Goal: Navigation & Orientation: Find specific page/section

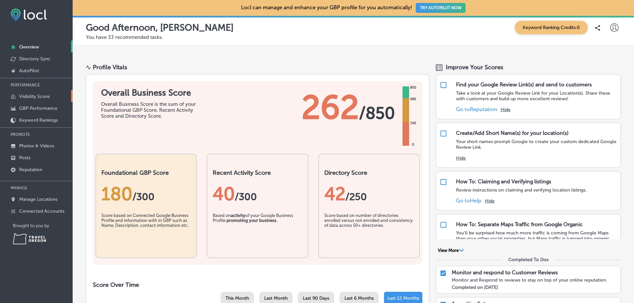
scroll to position [188, 0]
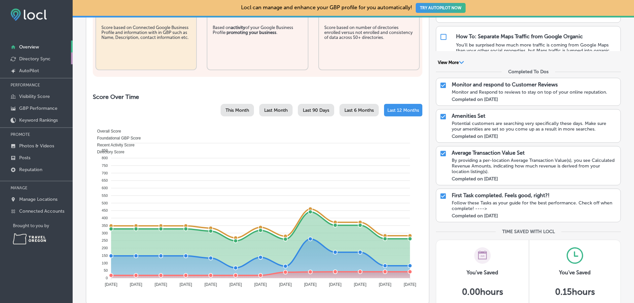
click at [44, 61] on p "Directory Sync" at bounding box center [34, 59] width 31 height 6
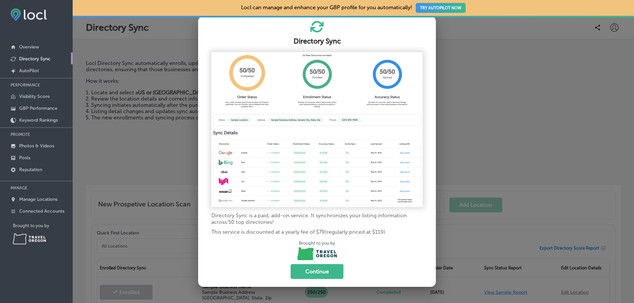
click at [178, 154] on div at bounding box center [317, 151] width 634 height 303
click at [491, 99] on div at bounding box center [317, 151] width 634 height 303
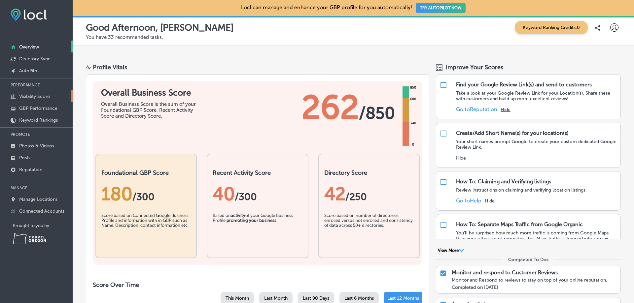
click at [37, 97] on p "Visibility Score" at bounding box center [34, 97] width 31 height 6
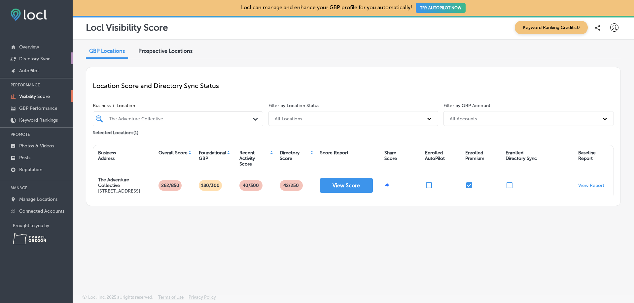
click at [31, 53] on link "Directory Sync" at bounding box center [36, 58] width 73 height 12
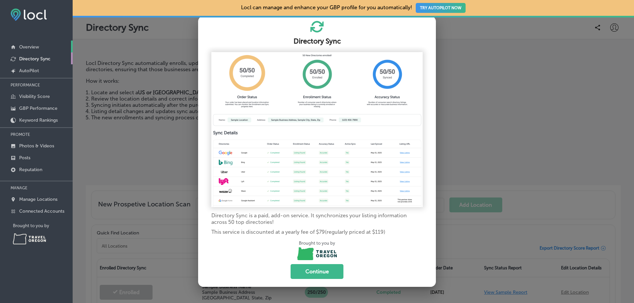
click at [33, 46] on p "Overview" at bounding box center [29, 47] width 20 height 6
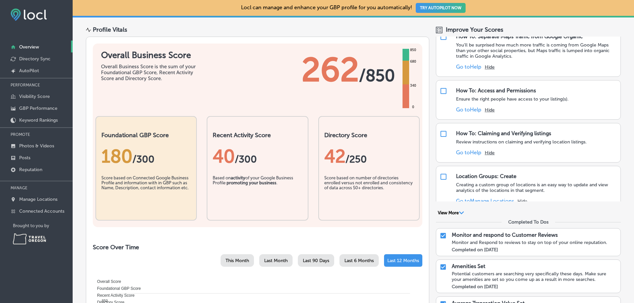
scroll to position [75, 0]
